Goal: Find specific page/section: Find specific page/section

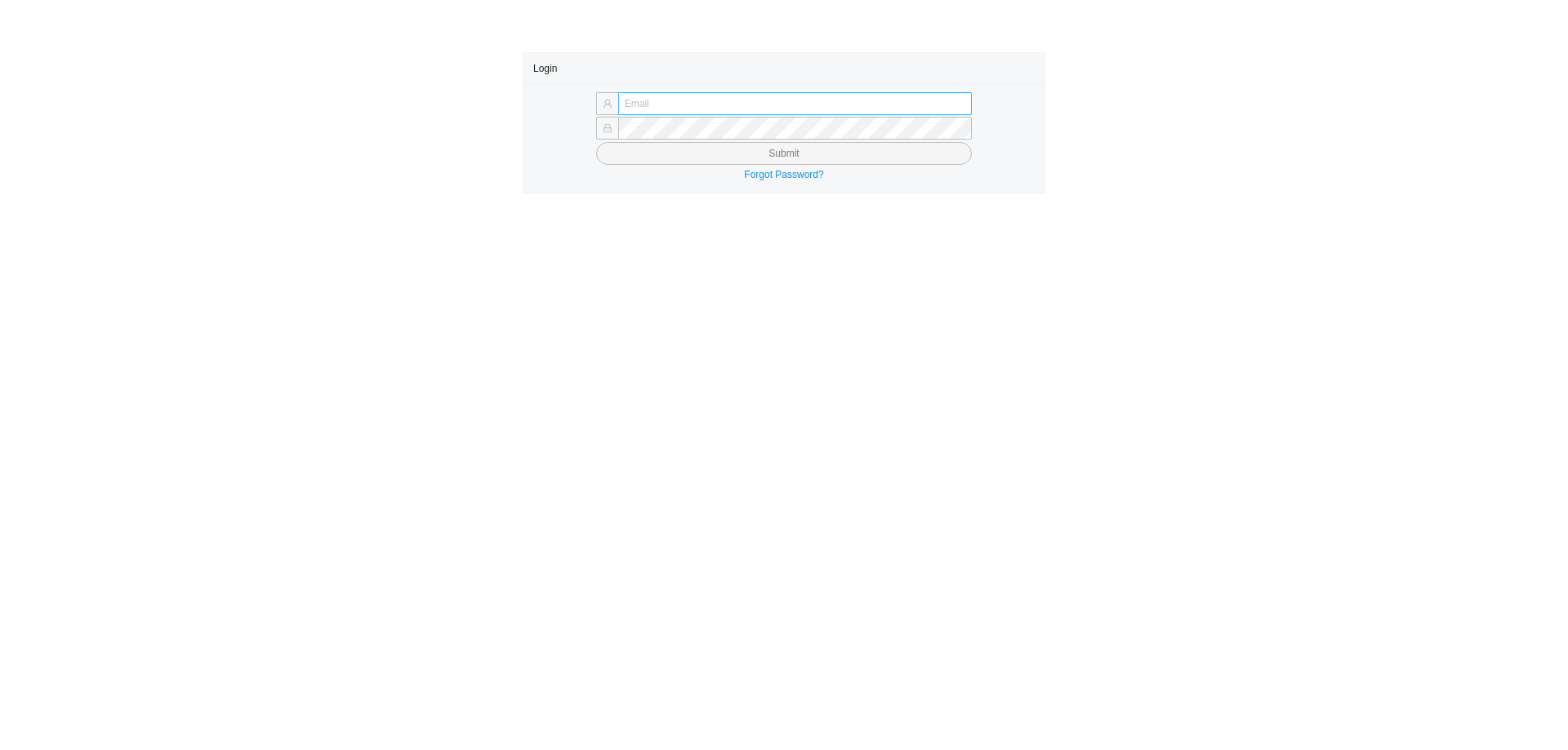
drag, startPoint x: 0, startPoint y: 0, endPoint x: 728, endPoint y: 97, distance: 734.4
click at [728, 97] on input "text" at bounding box center [795, 103] width 354 height 23
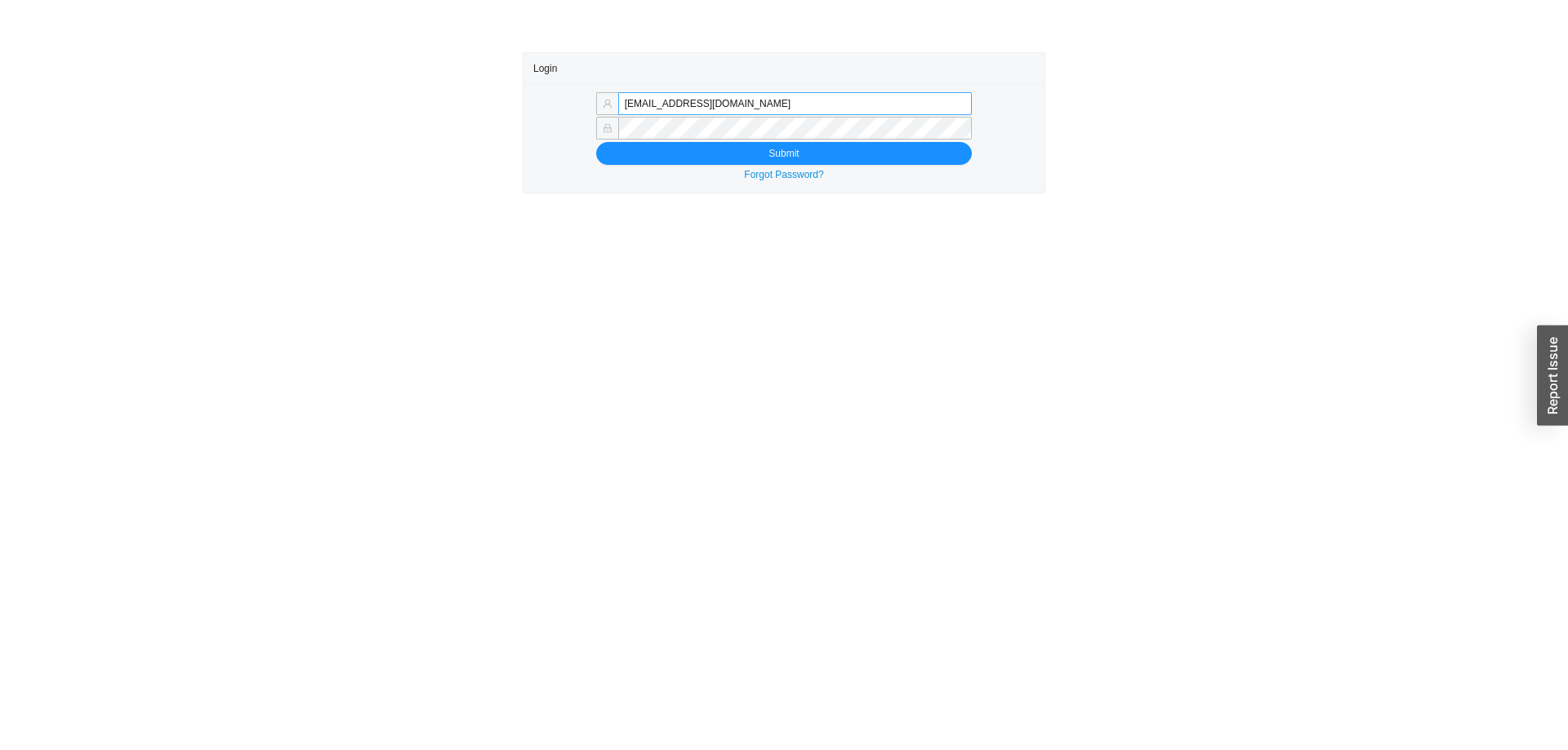
drag, startPoint x: 661, startPoint y: 104, endPoint x: 842, endPoint y: 107, distance: 181.0
click at [842, 107] on input "[EMAIL_ADDRESS][DOMAIN_NAME]" at bounding box center [795, 103] width 354 height 23
type input "[EMAIL_ADDRESS][DOMAIN_NAME]"
click at [657, 154] on button "Submit" at bounding box center [783, 153] width 376 height 23
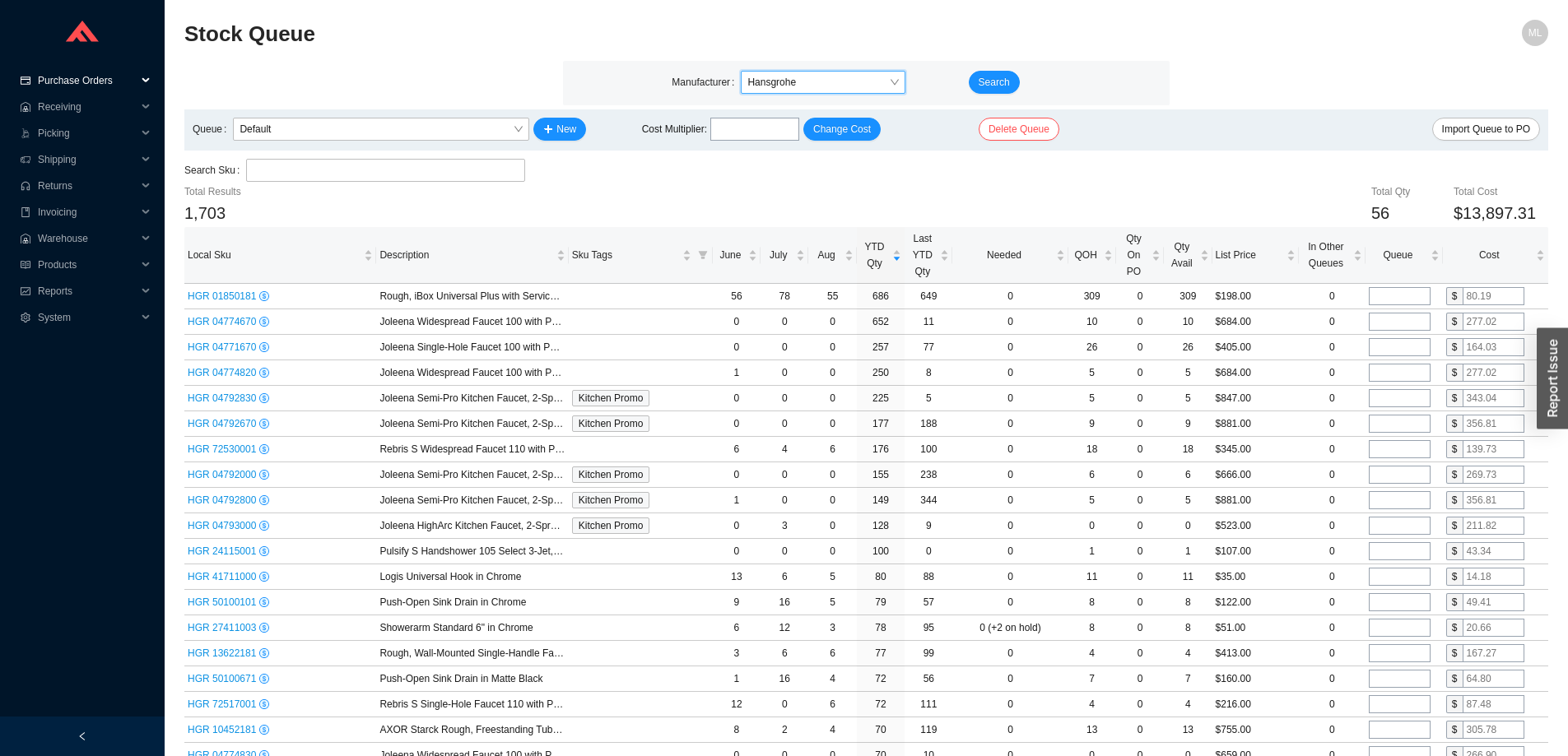
click at [72, 79] on span "Purchase Orders" at bounding box center [87, 80] width 99 height 27
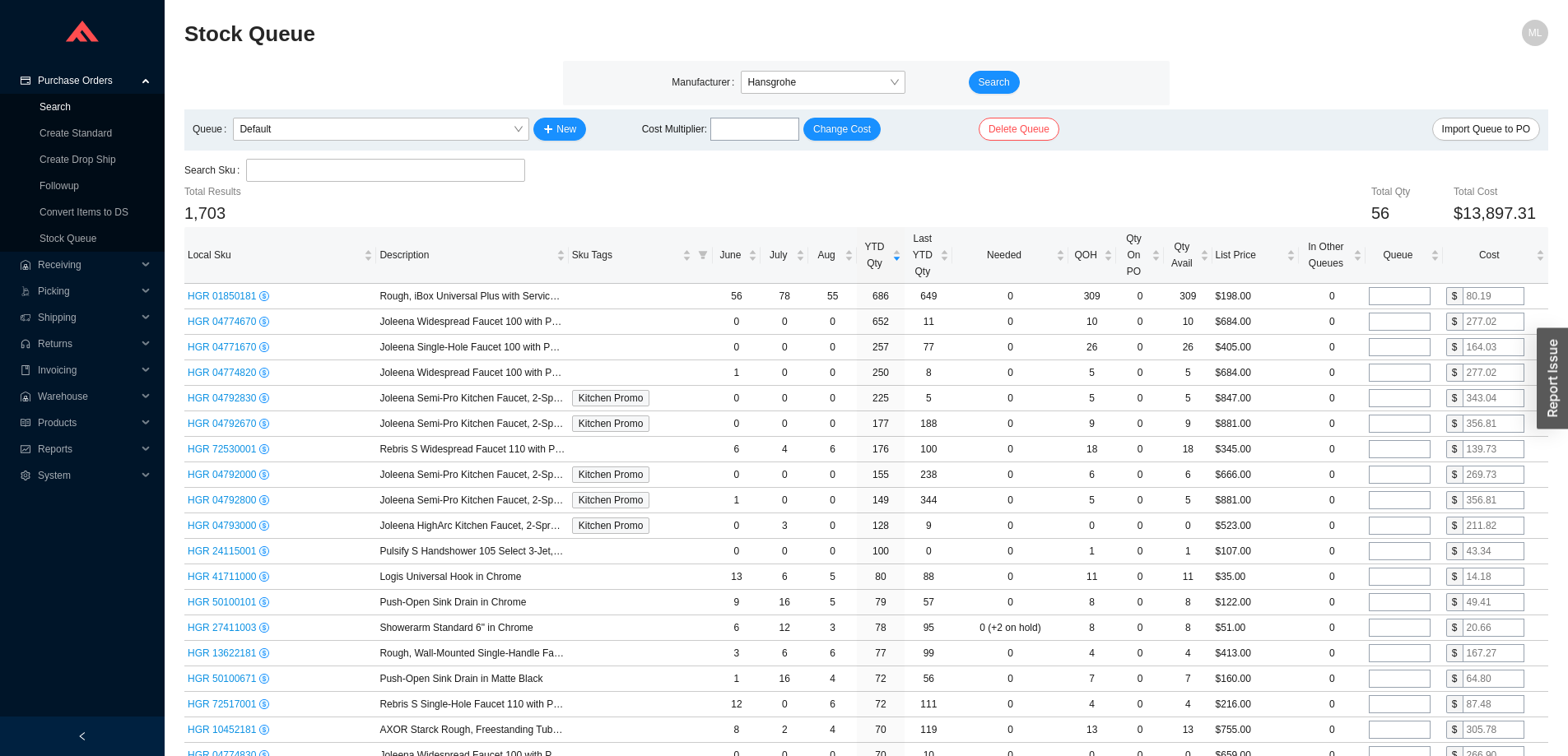
click at [54, 107] on link "Search" at bounding box center [55, 107] width 31 height 12
